Goal: Information Seeking & Learning: Learn about a topic

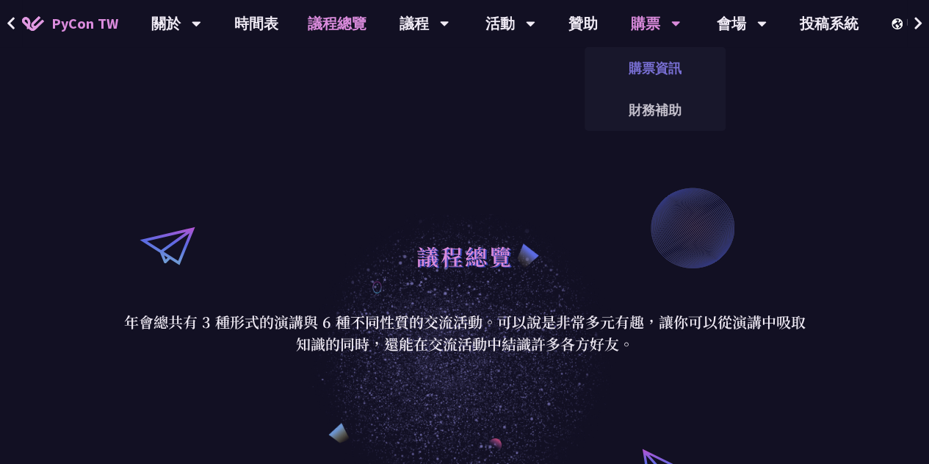
click at [658, 70] on link "購票資訊" at bounding box center [655, 68] width 141 height 35
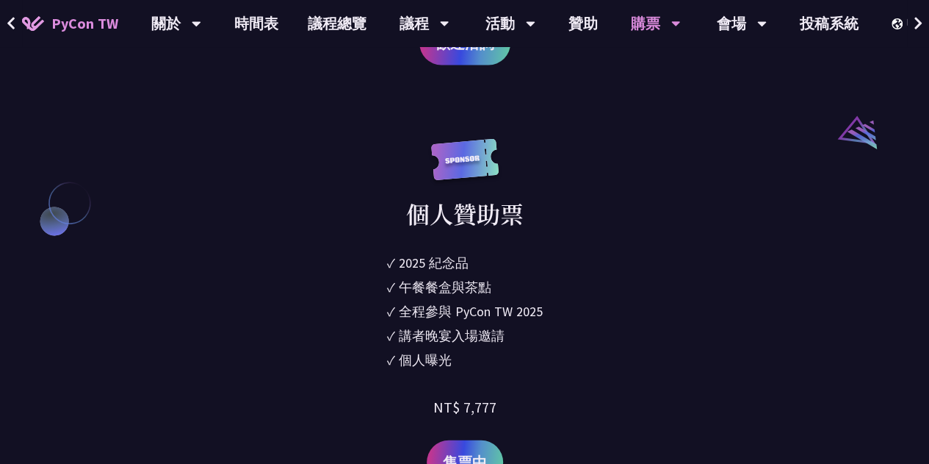
scroll to position [1526, 0]
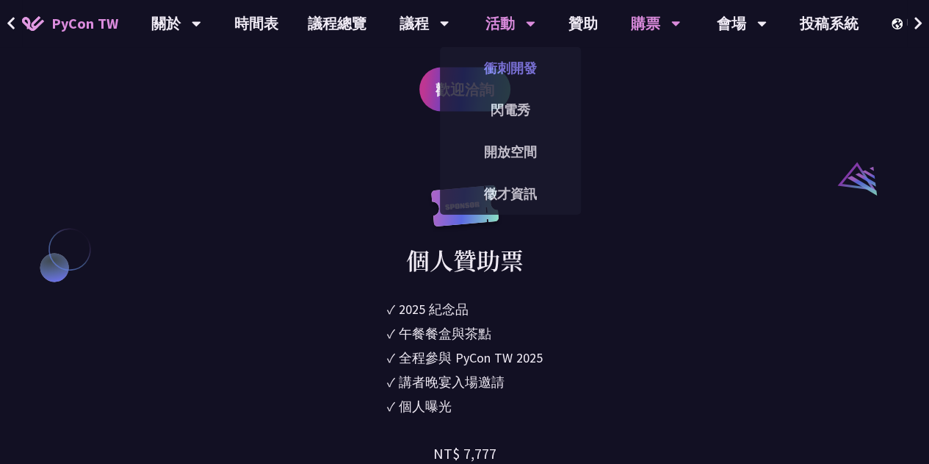
click at [516, 65] on link "衝刺開發" at bounding box center [510, 68] width 141 height 35
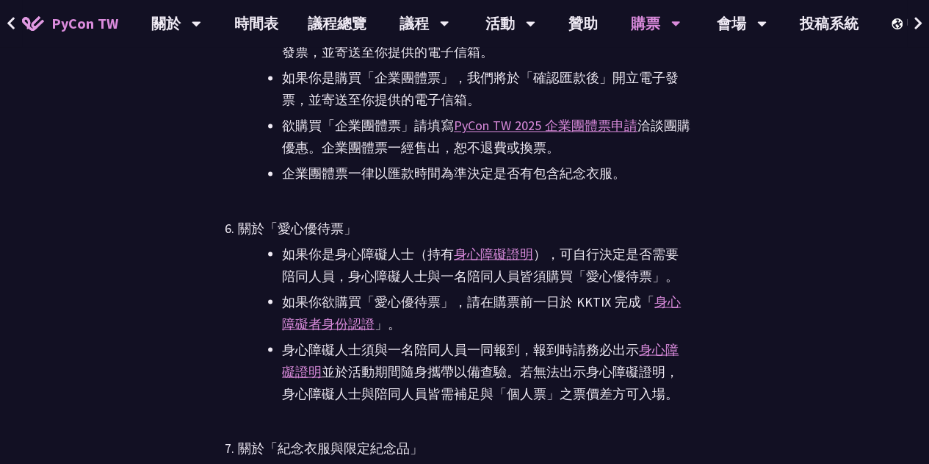
scroll to position [3781, 0]
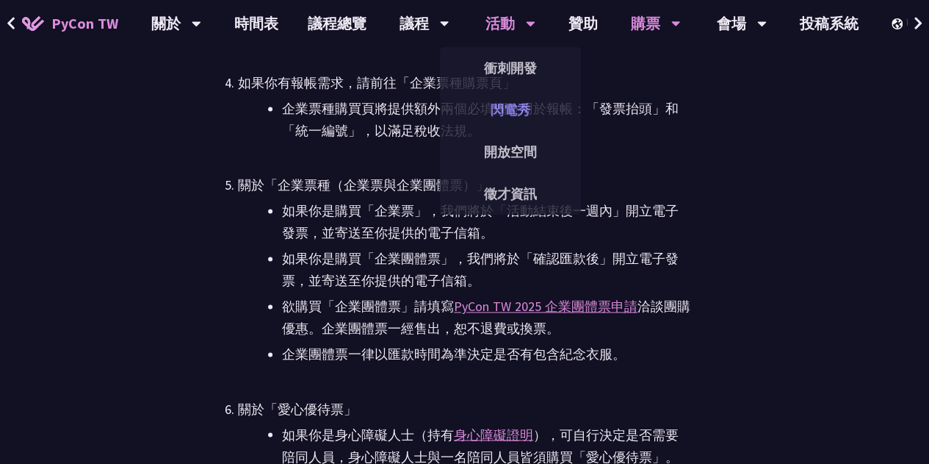
click at [510, 109] on link "閃電秀" at bounding box center [510, 110] width 141 height 35
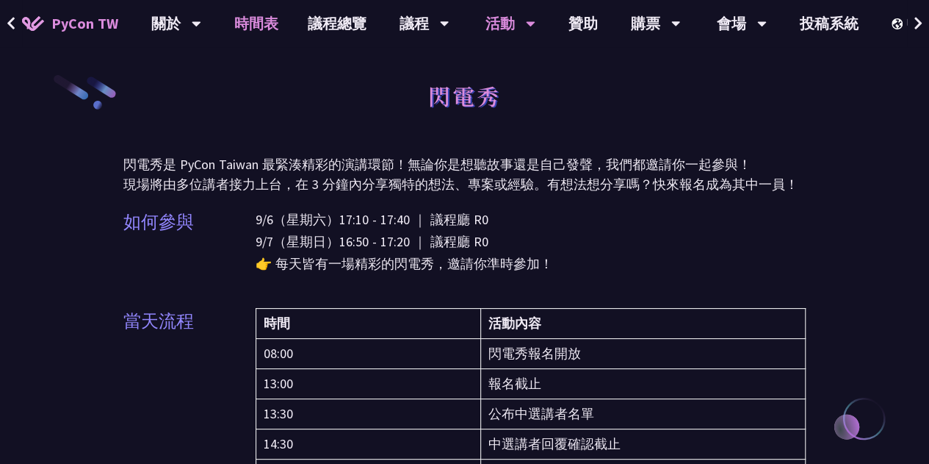
click at [256, 15] on link "時間表" at bounding box center [256, 23] width 73 height 47
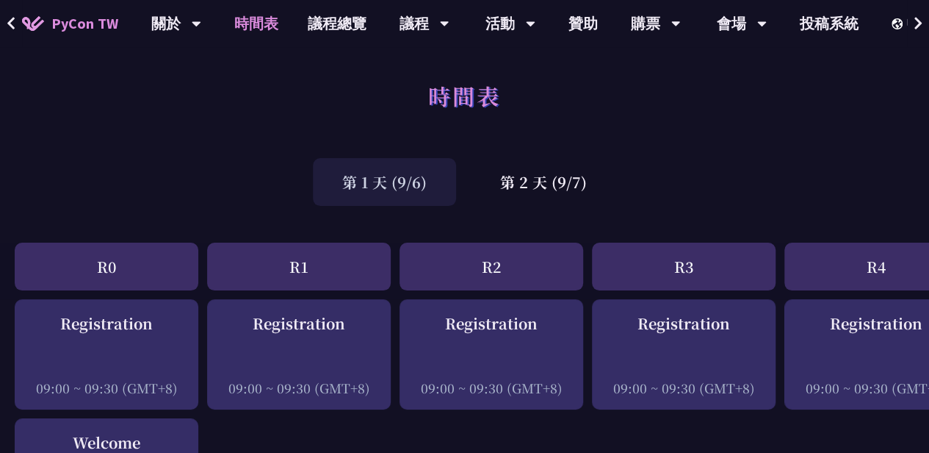
click at [256, 26] on link "時間表" at bounding box center [256, 23] width 73 height 47
click at [348, 37] on link "議程總覽" at bounding box center [337, 23] width 88 height 47
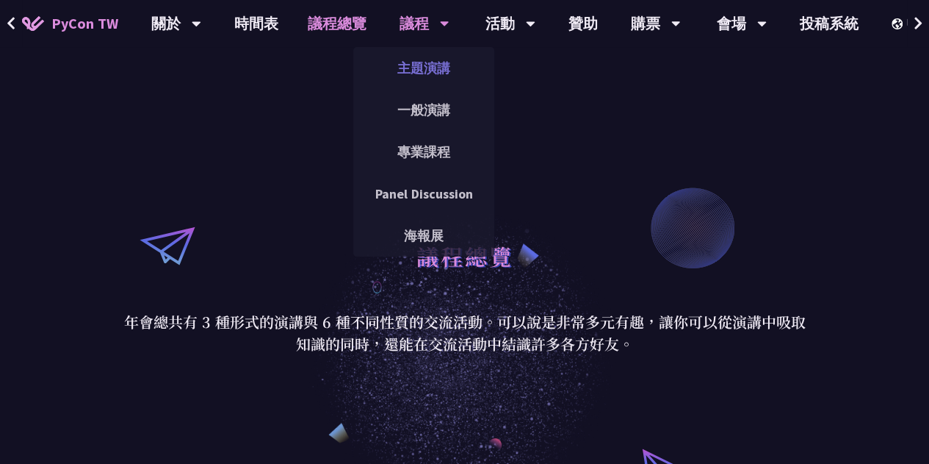
click at [416, 65] on link "主題演講" at bounding box center [423, 68] width 141 height 35
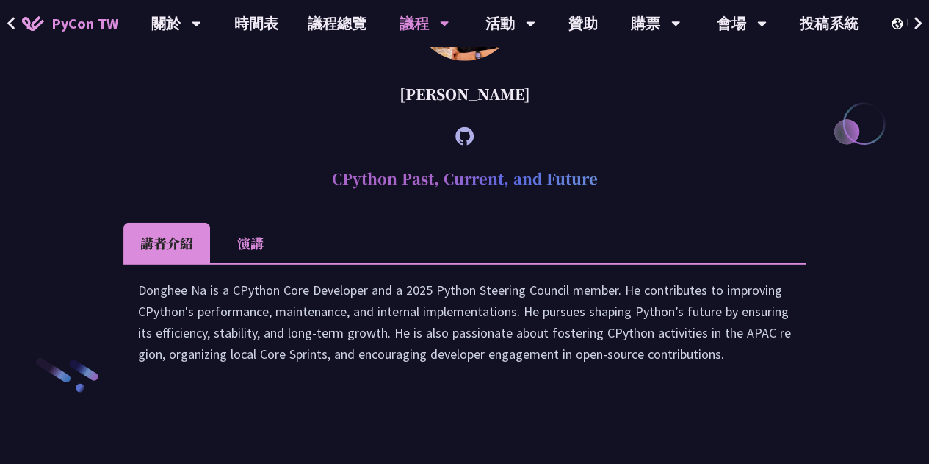
scroll to position [1996, 0]
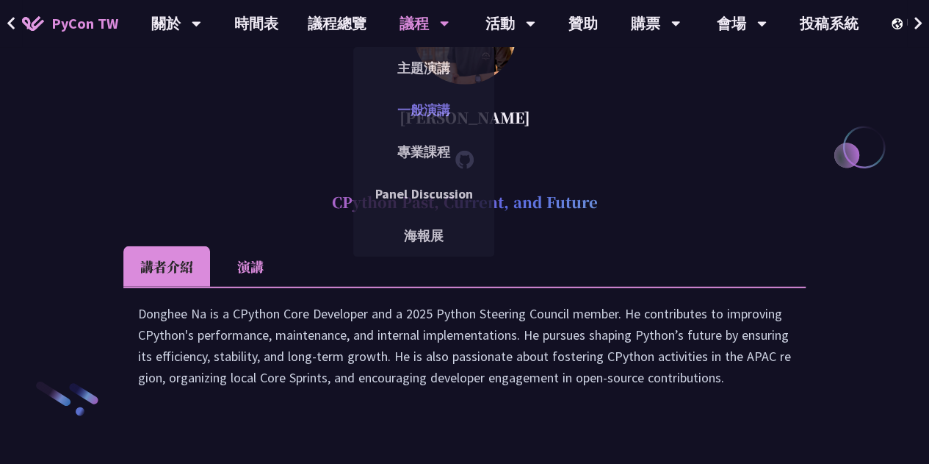
click at [416, 109] on link "一般演講" at bounding box center [423, 110] width 141 height 35
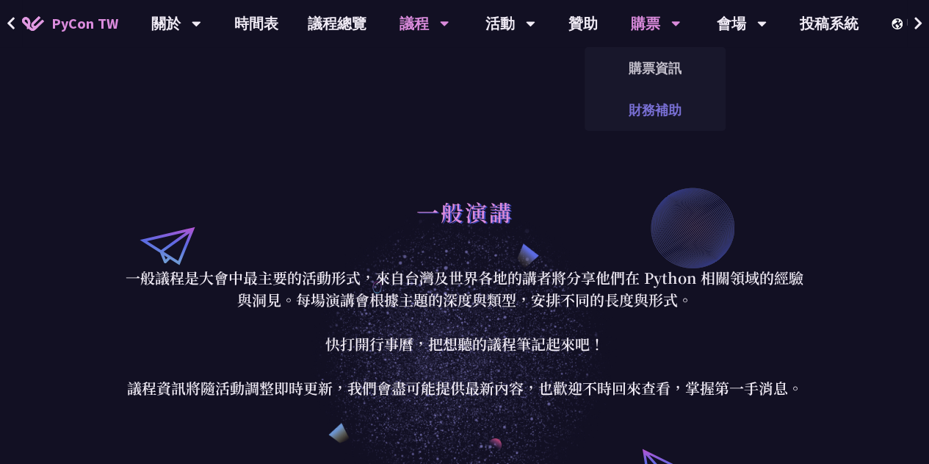
click at [648, 118] on link "財務補助" at bounding box center [655, 110] width 141 height 35
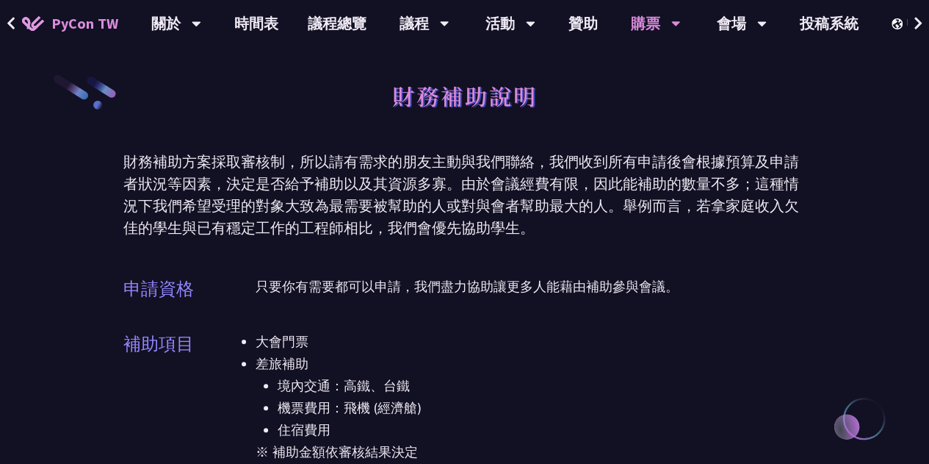
click at [535, 340] on li "大會門票" at bounding box center [531, 342] width 550 height 22
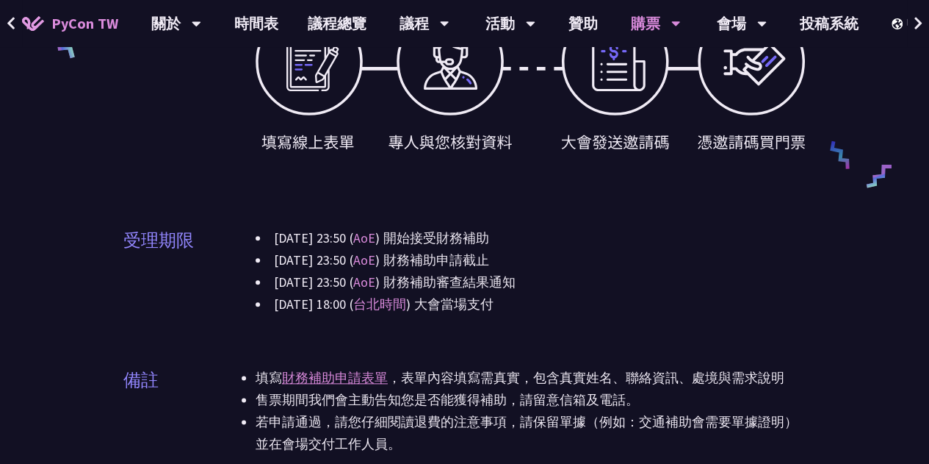
scroll to position [629, 0]
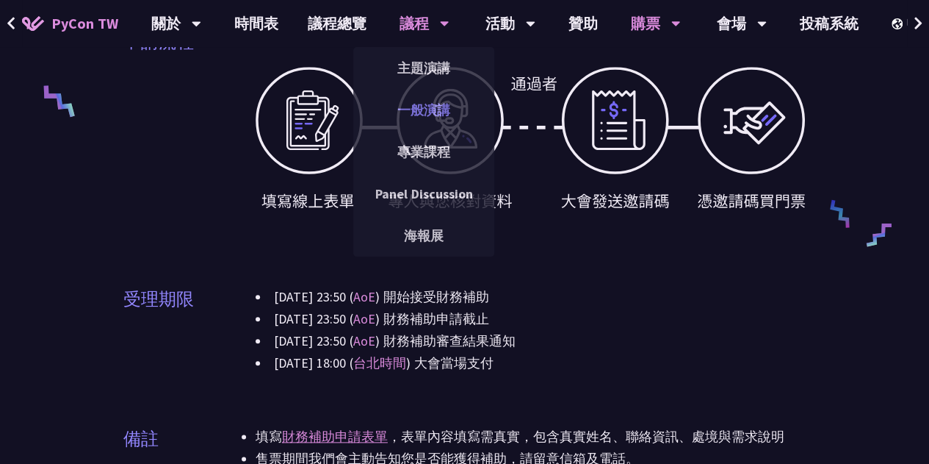
click at [419, 99] on link "一般演講" at bounding box center [423, 110] width 141 height 35
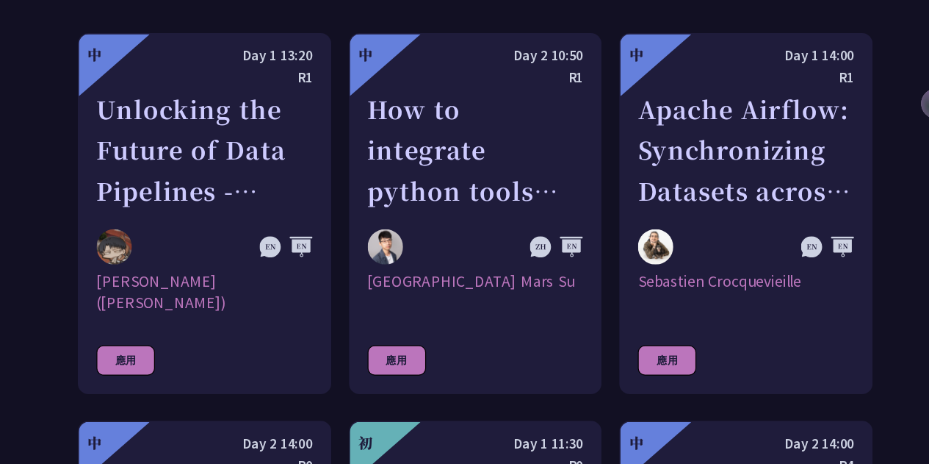
scroll to position [781, 0]
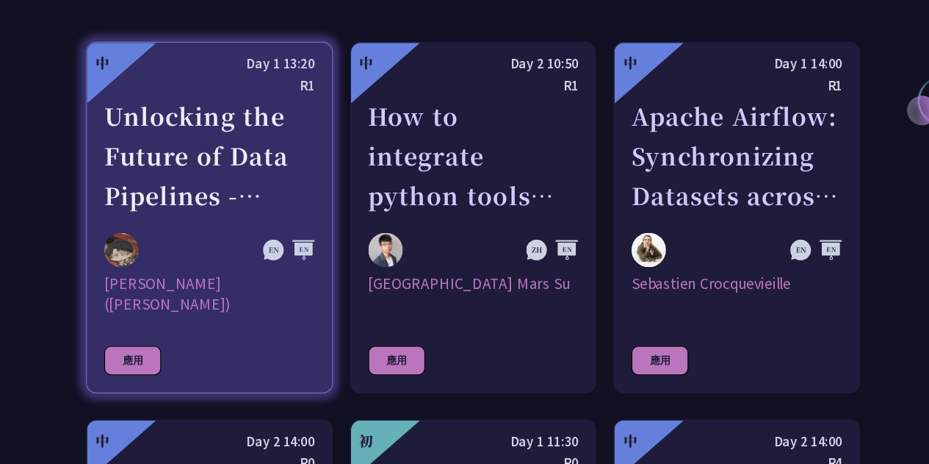
click at [175, 320] on link "中 Day 1 13:20 R1 Unlocking the Future of Data Pipelines - Apache Airflow 3 [PER…" at bounding box center [240, 236] width 210 height 299
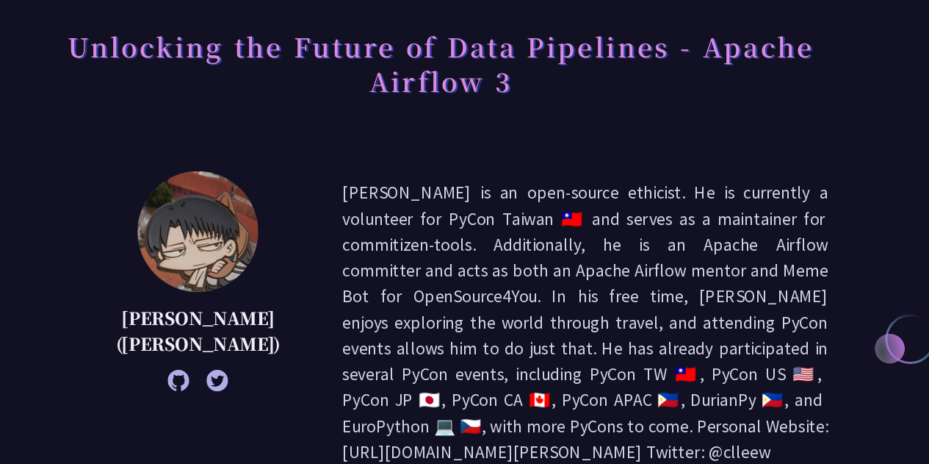
scroll to position [88, 0]
drag, startPoint x: 580, startPoint y: 418, endPoint x: 608, endPoint y: 390, distance: 39.0
click at [608, 390] on p "[PERSON_NAME] is an open-source ethicist. He is currently a volunteer for PyCon…" at bounding box center [587, 316] width 413 height 242
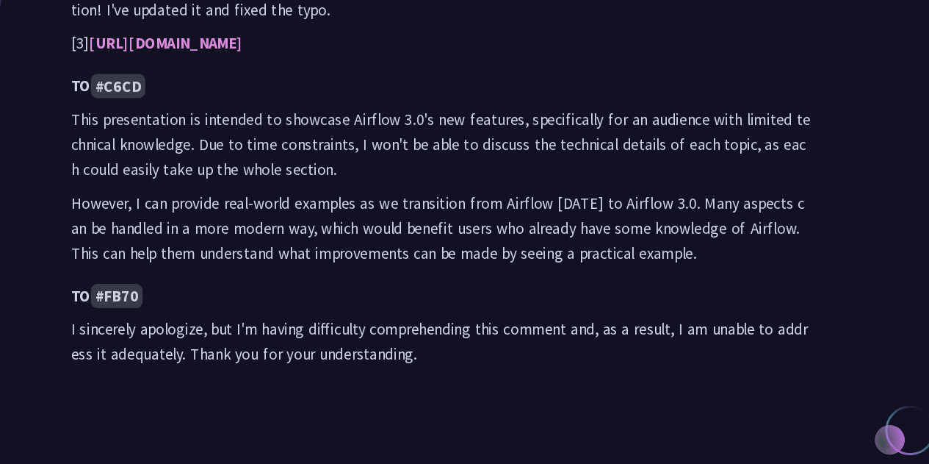
scroll to position [1298, 0]
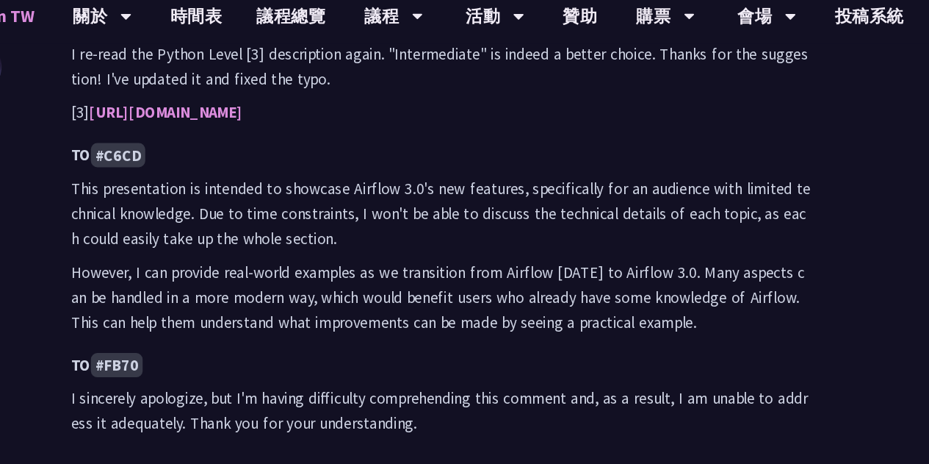
click at [188, 310] on code "#FB70" at bounding box center [189, 320] width 44 height 21
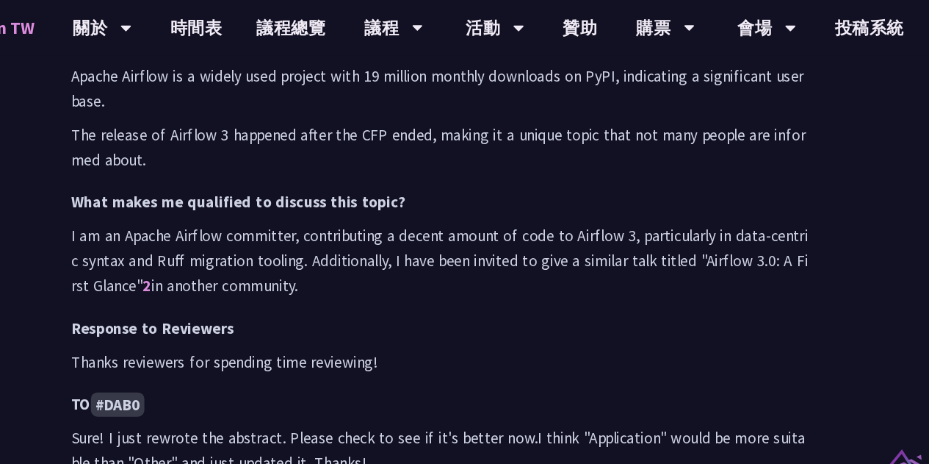
scroll to position [868, 0]
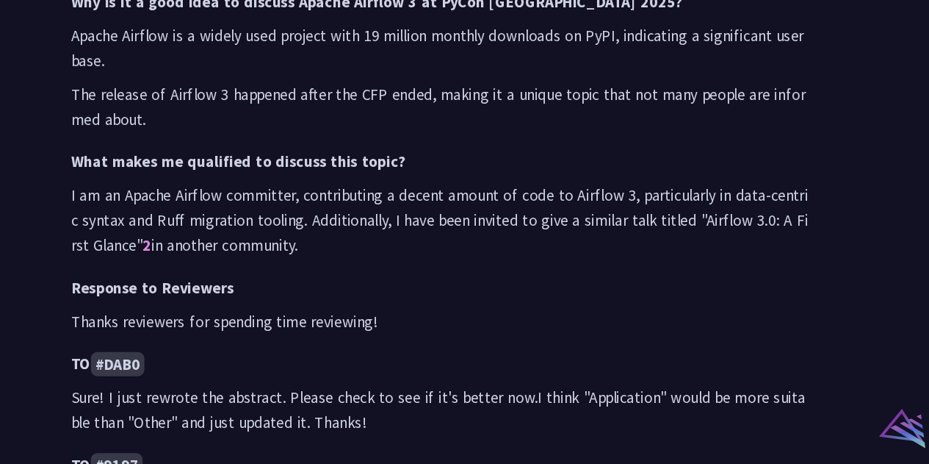
click at [188, 361] on code "#DAB0" at bounding box center [190, 371] width 46 height 21
click at [262, 389] on p "Sure! I just rewrote the abstract. Please check to see if it's better now.I thi…" at bounding box center [465, 410] width 630 height 43
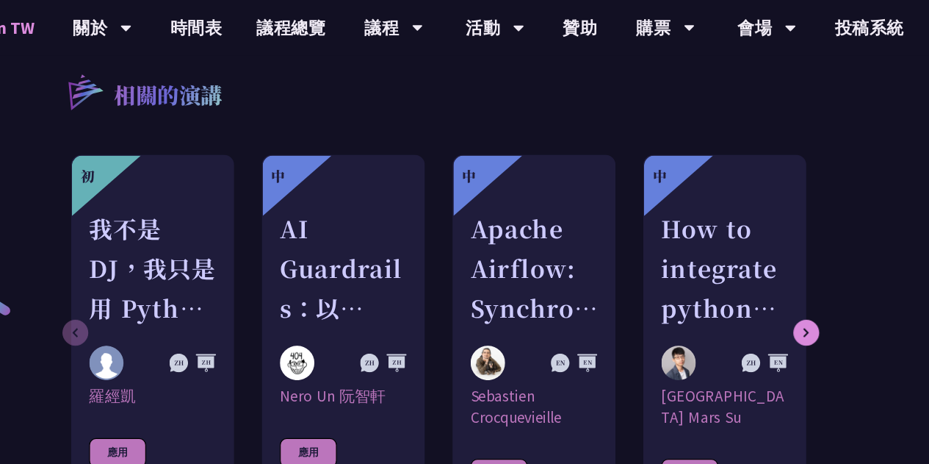
scroll to position [1719, 0]
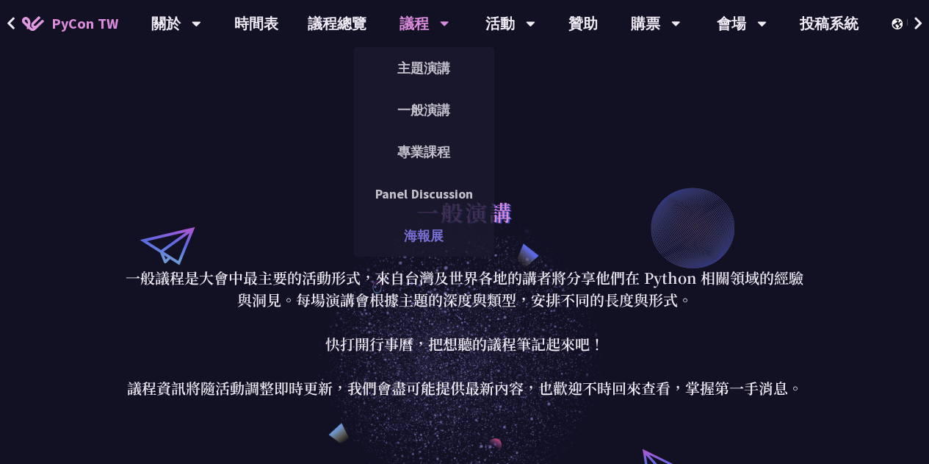
click at [431, 236] on link "海報展" at bounding box center [423, 235] width 141 height 35
